Goal: Find specific page/section: Find specific page/section

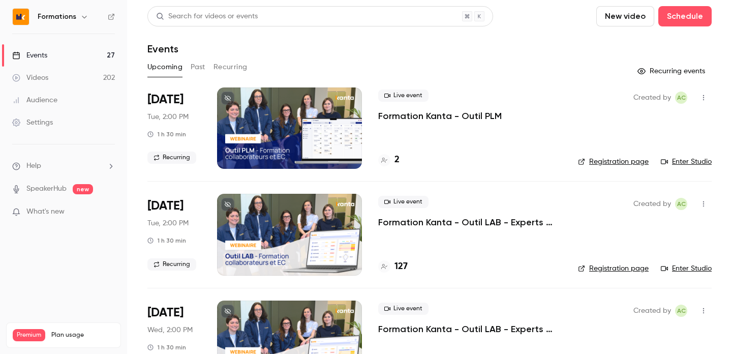
click at [687, 166] on link "Enter Studio" at bounding box center [686, 162] width 51 height 10
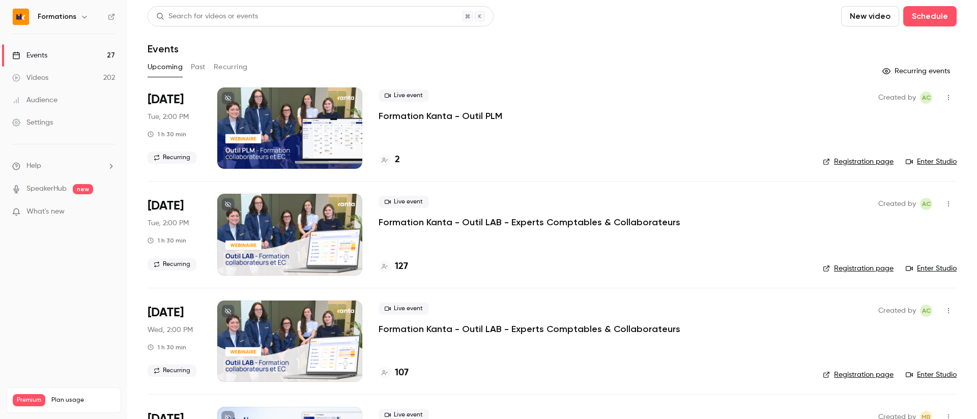
click at [393, 158] on div "2" at bounding box center [388, 160] width 21 height 14
click at [390, 169] on li "Sep 9 Tue, 2:00 PM 1 h 30 min Recurring Live event Formation Kanta - Outil PLM …" at bounding box center [552, 134] width 809 height 94
click at [396, 158] on h4 "2" at bounding box center [397, 160] width 5 height 14
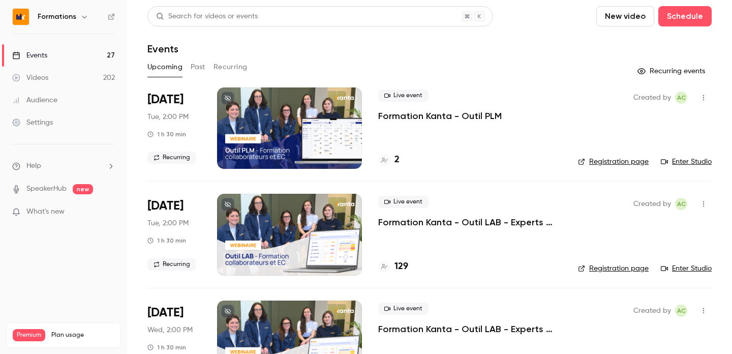
click at [688, 268] on link "Enter Studio" at bounding box center [686, 268] width 51 height 10
